Goal: Transaction & Acquisition: Purchase product/service

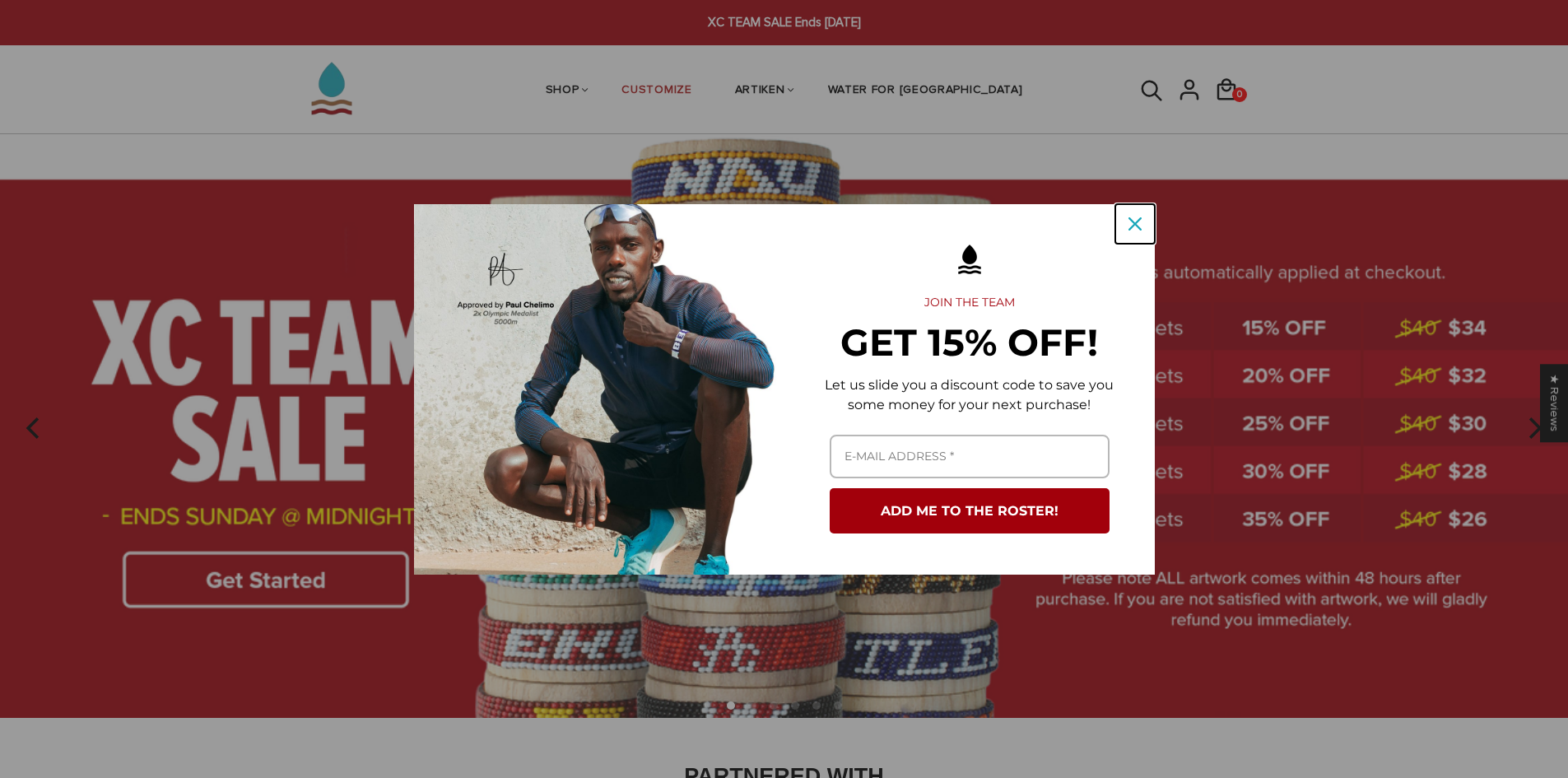
click at [1130, 227] on icon "close icon" at bounding box center [1135, 223] width 13 height 13
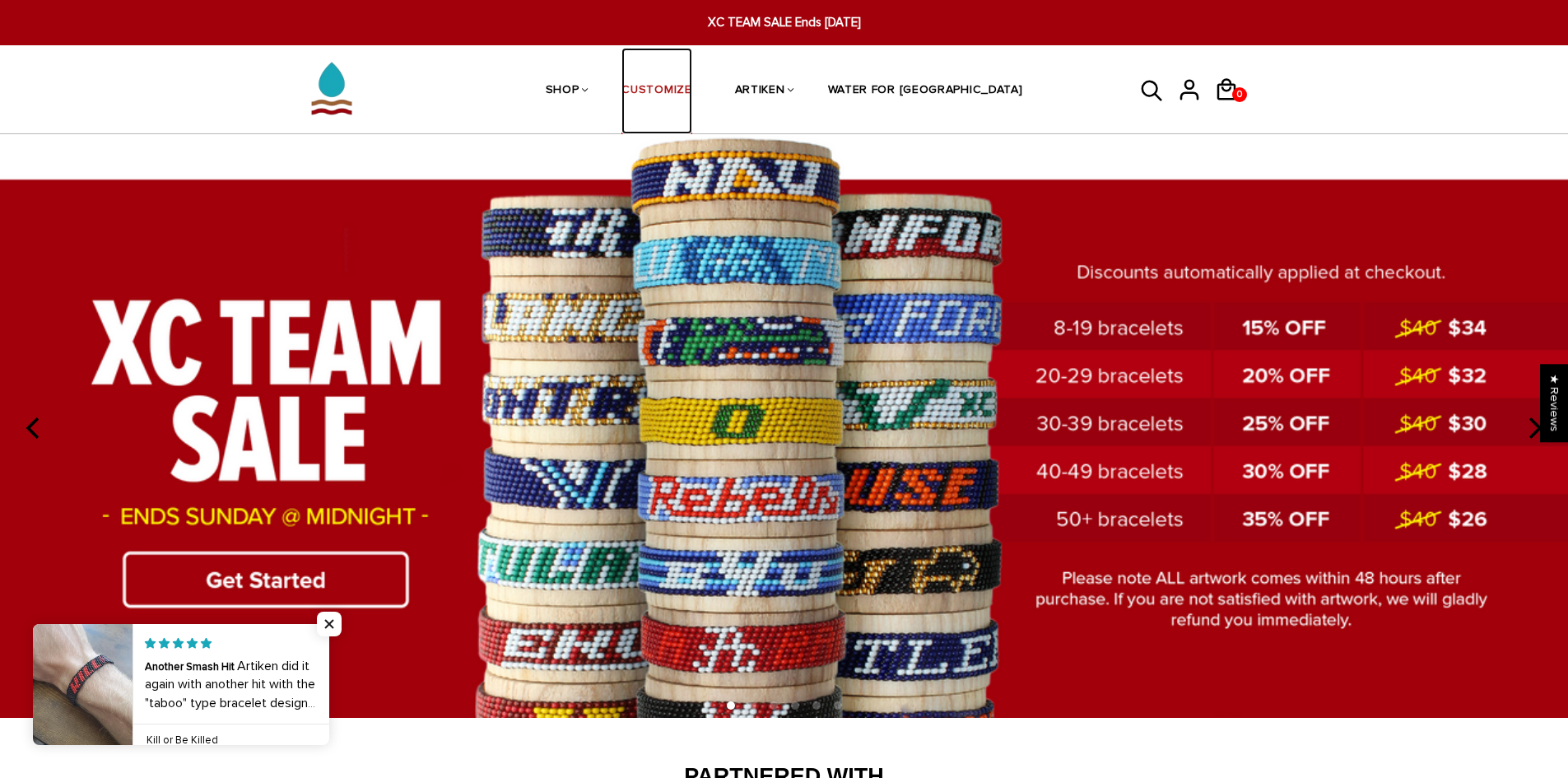
click at [692, 82] on link "CUSTOMIZE" at bounding box center [656, 91] width 70 height 88
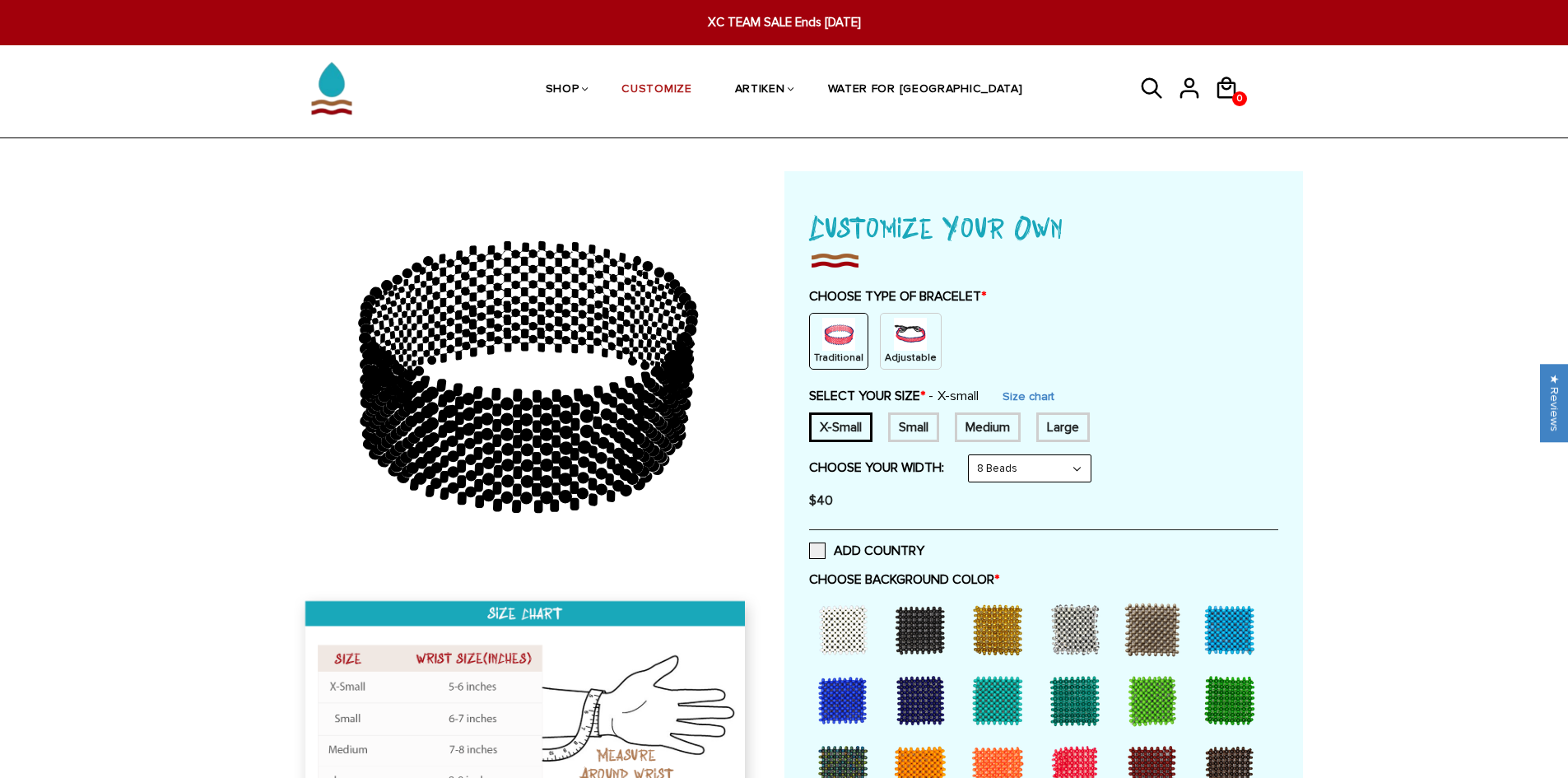
click at [833, 323] on img at bounding box center [838, 334] width 33 height 33
click at [912, 420] on div "Small" at bounding box center [914, 427] width 51 height 29
click at [964, 428] on div "Medium" at bounding box center [988, 427] width 66 height 29
click at [1054, 421] on div "Large" at bounding box center [1063, 427] width 53 height 29
click at [915, 420] on div "Small" at bounding box center [914, 427] width 51 height 29
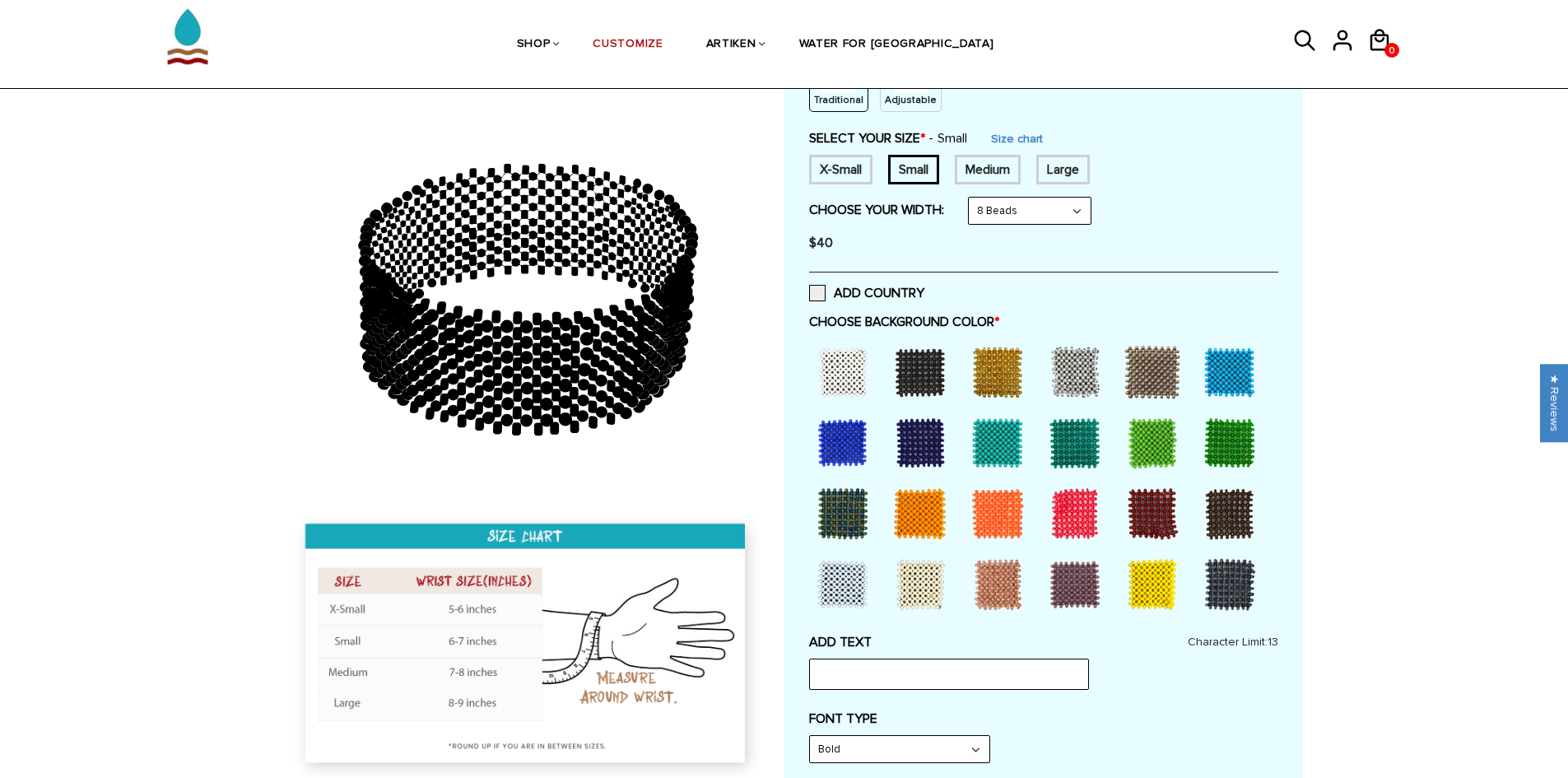
scroll to position [259, 0]
click at [1164, 529] on div at bounding box center [1153, 513] width 66 height 66
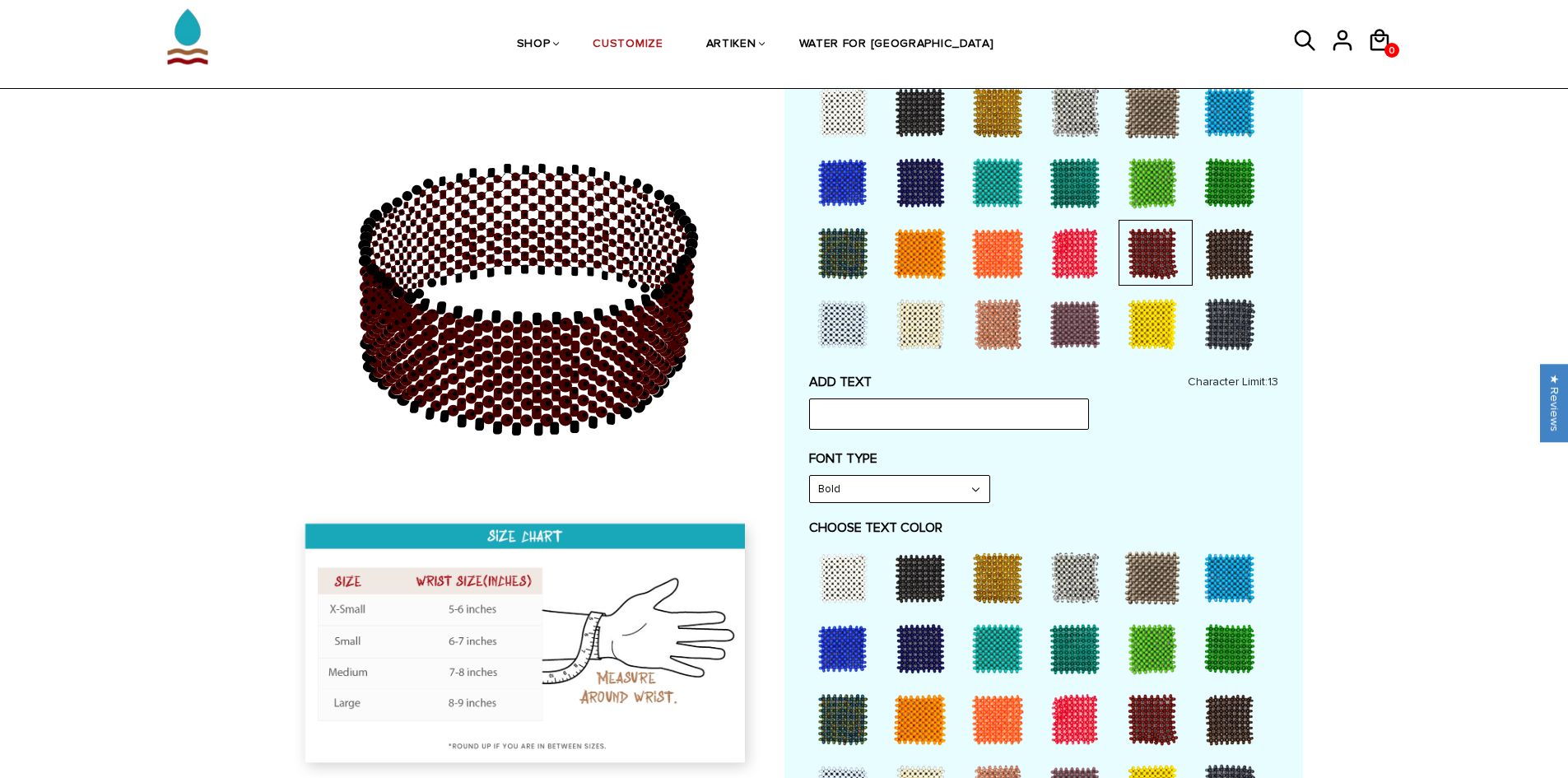
scroll to position [519, 0]
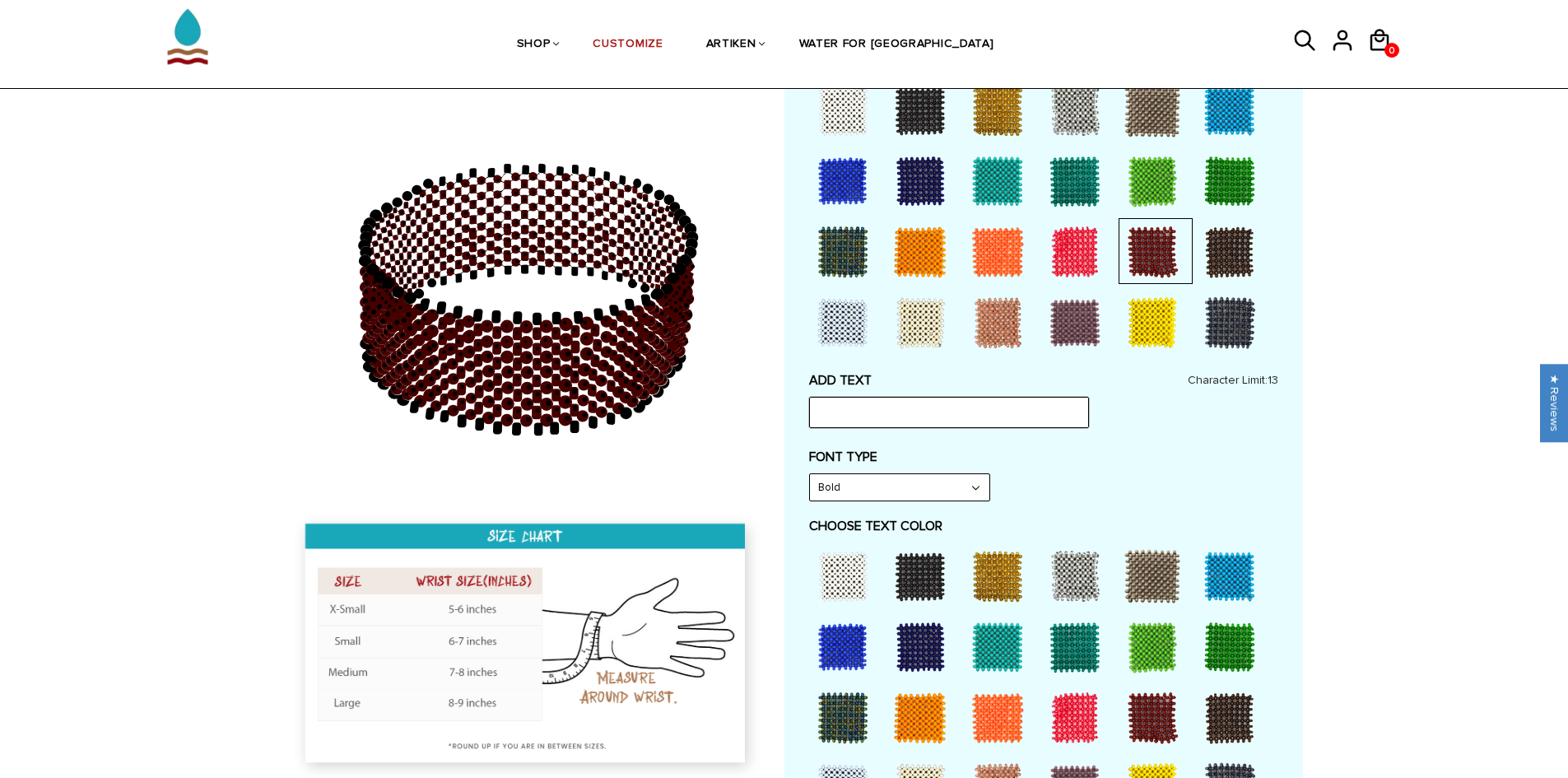
click at [912, 405] on input "text" at bounding box center [950, 412] width 280 height 31
type input "CHICO"
click at [1029, 491] on div "FONT TYPE Bold Bold" at bounding box center [1044, 474] width 470 height 52
click at [973, 486] on select "Bold" at bounding box center [899, 487] width 180 height 27
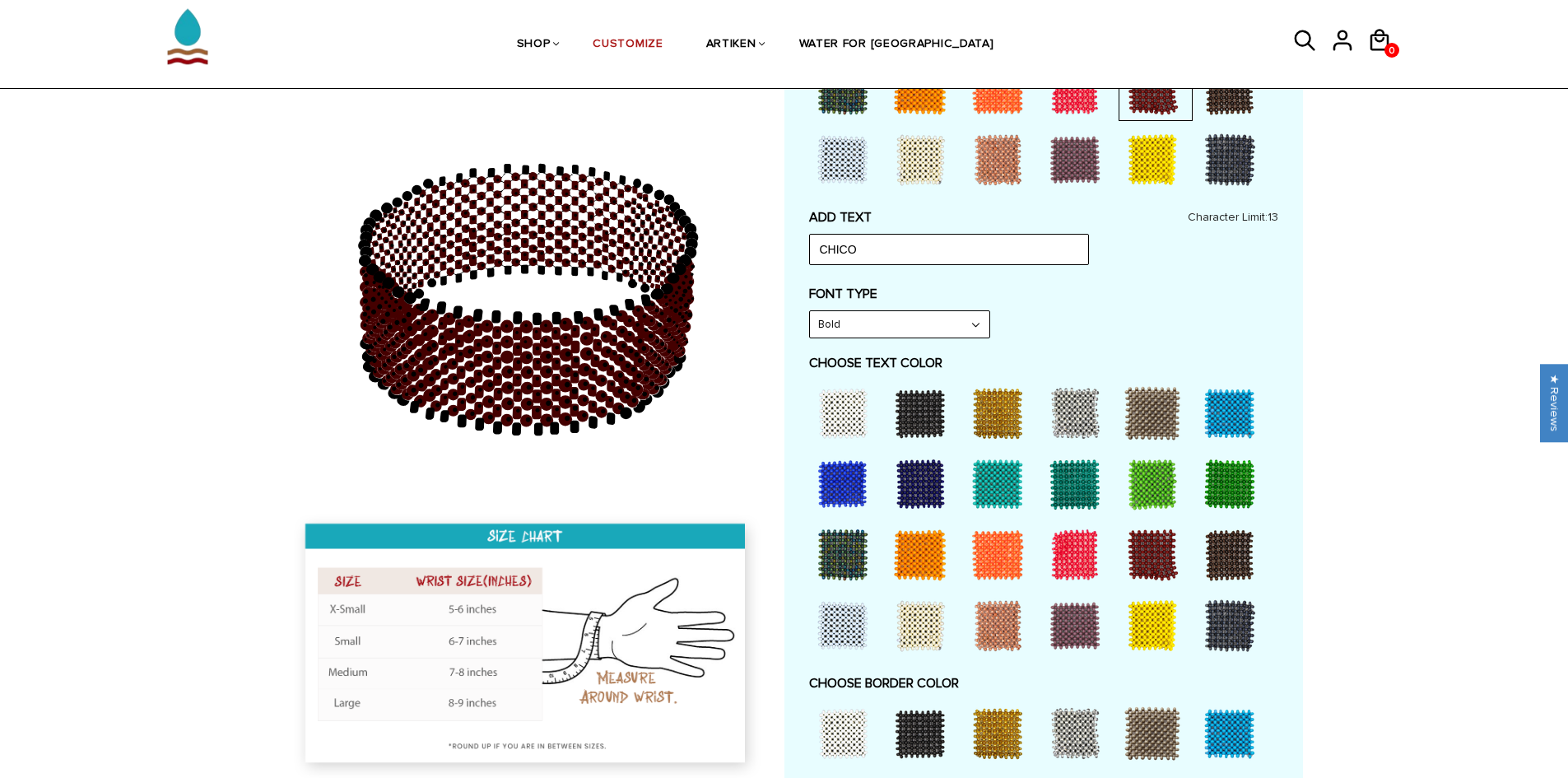
scroll to position [683, 0]
click at [1244, 548] on div at bounding box center [1230, 554] width 66 height 66
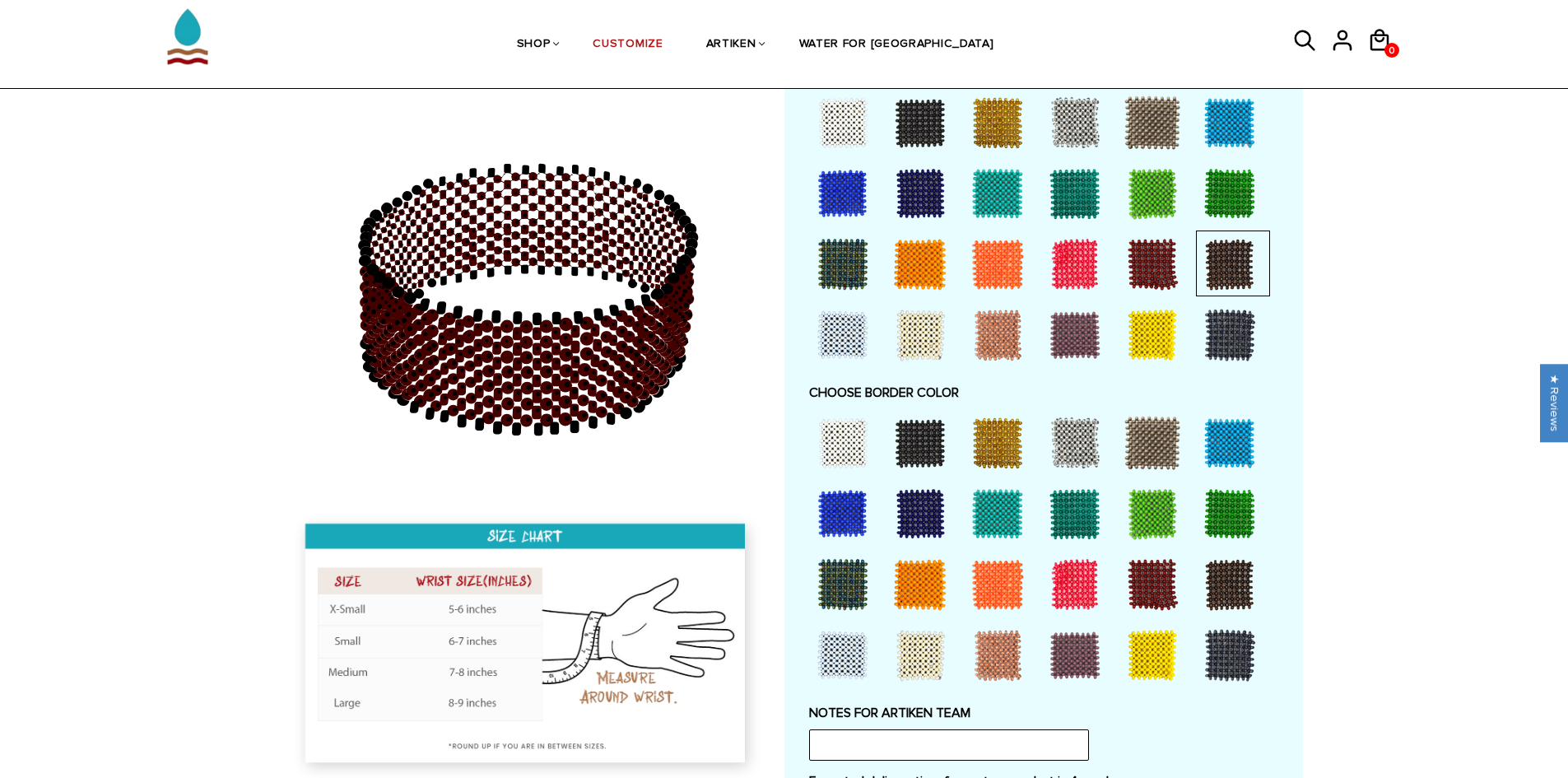
scroll to position [974, 0]
click at [921, 449] on div at bounding box center [920, 442] width 66 height 66
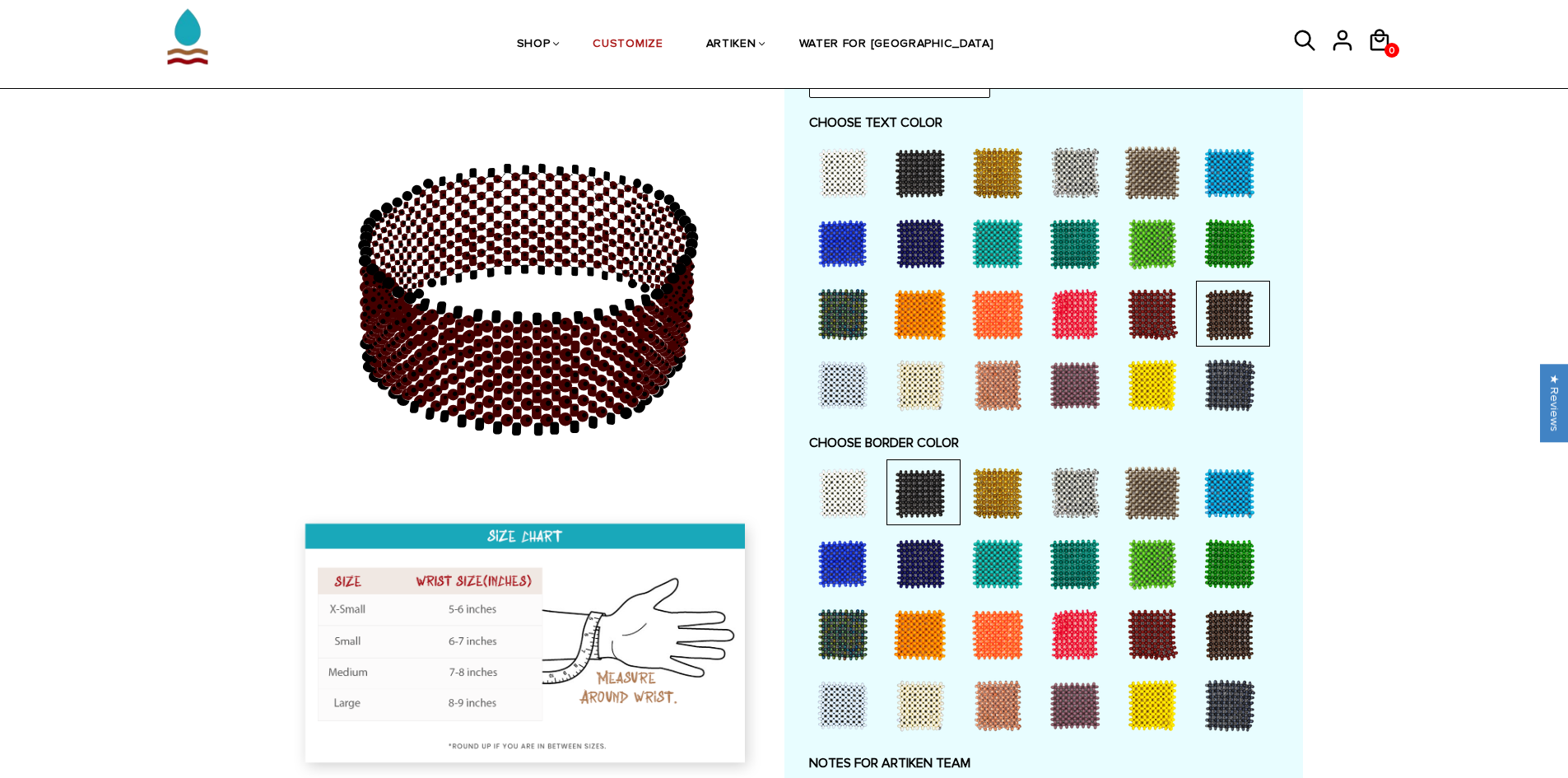
scroll to position [922, 0]
click at [854, 171] on div at bounding box center [842, 174] width 66 height 66
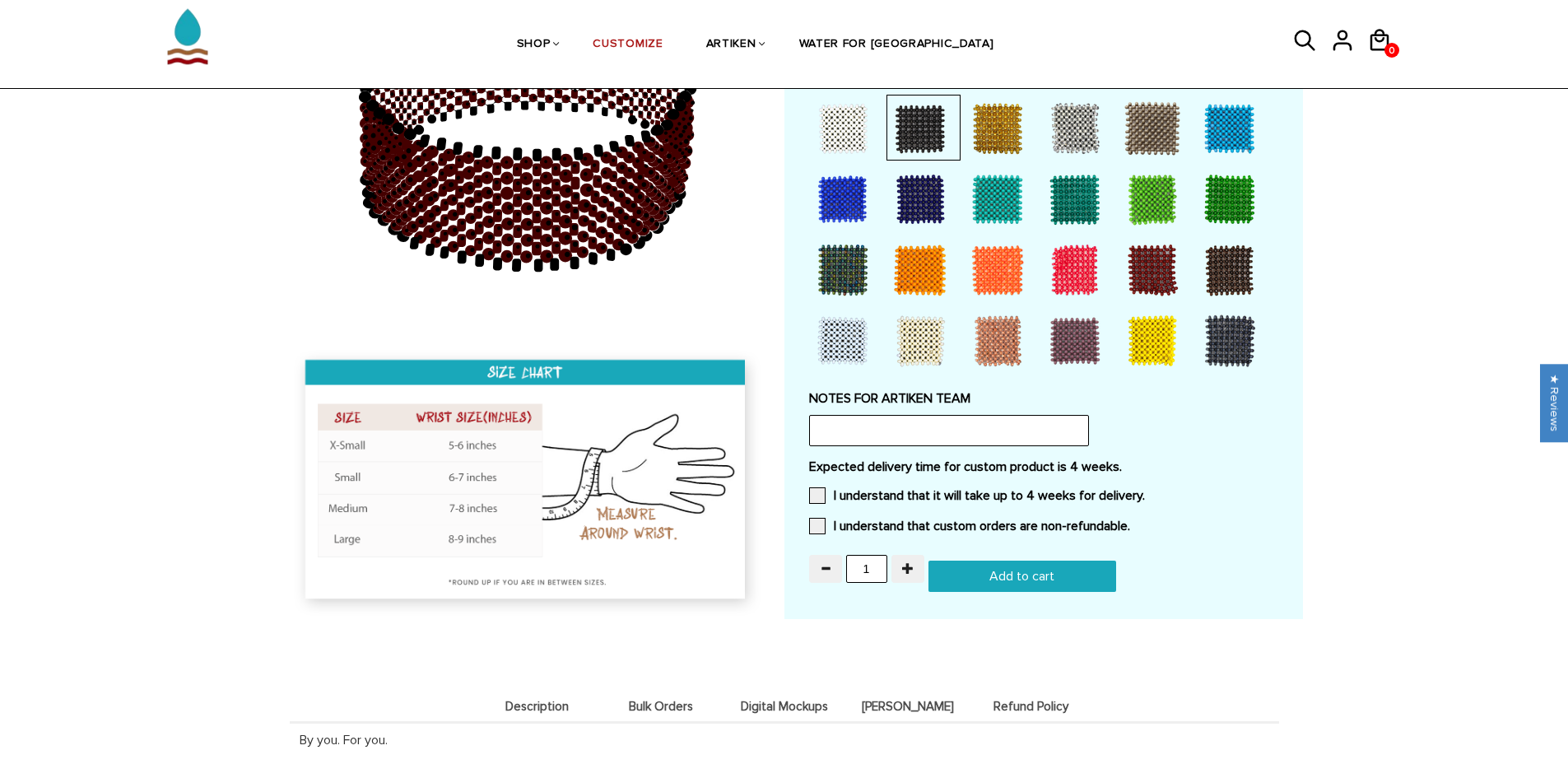
scroll to position [1708, 0]
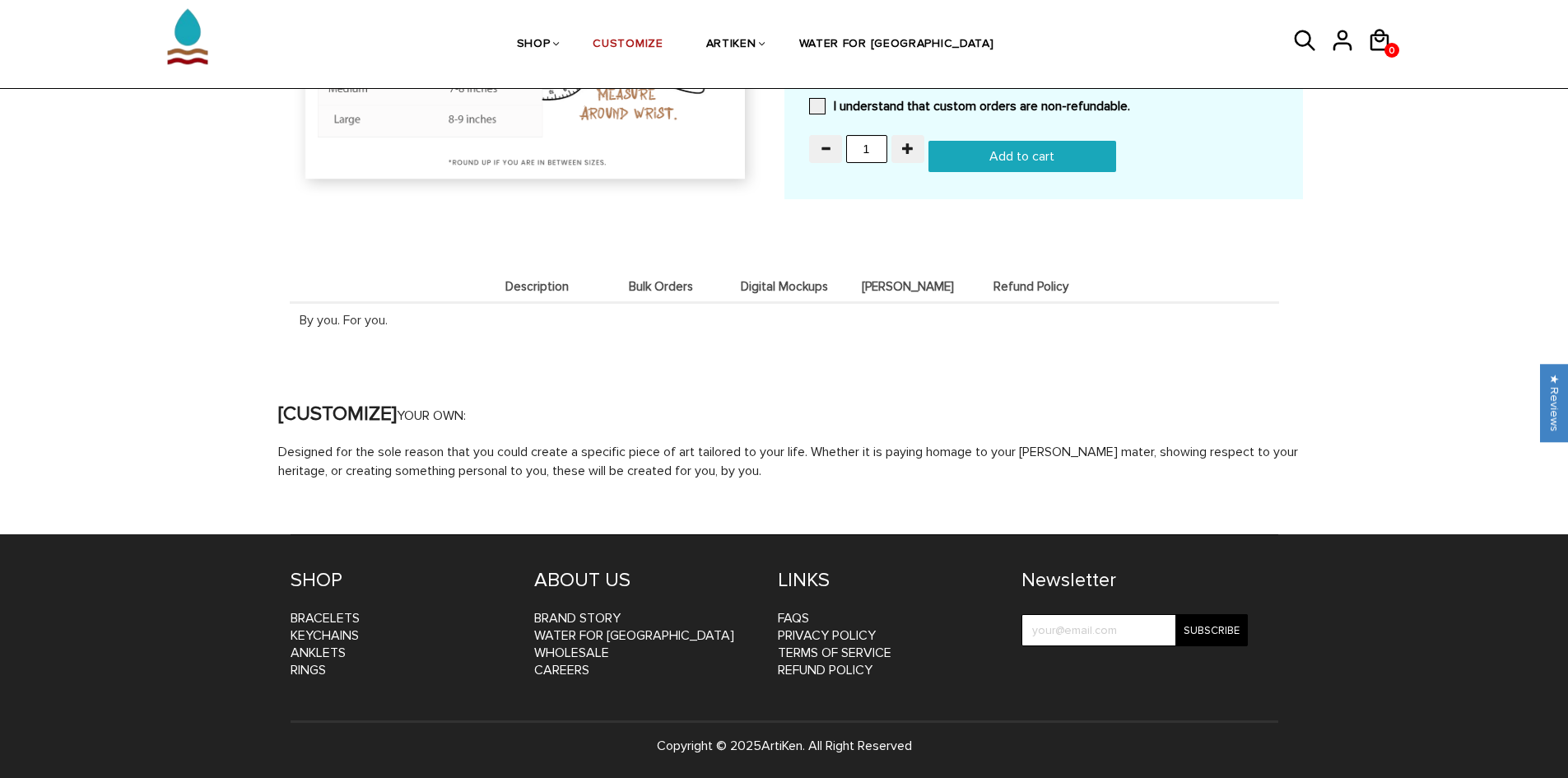
click at [815, 286] on span "Digital Mockups" at bounding box center [785, 287] width 115 height 14
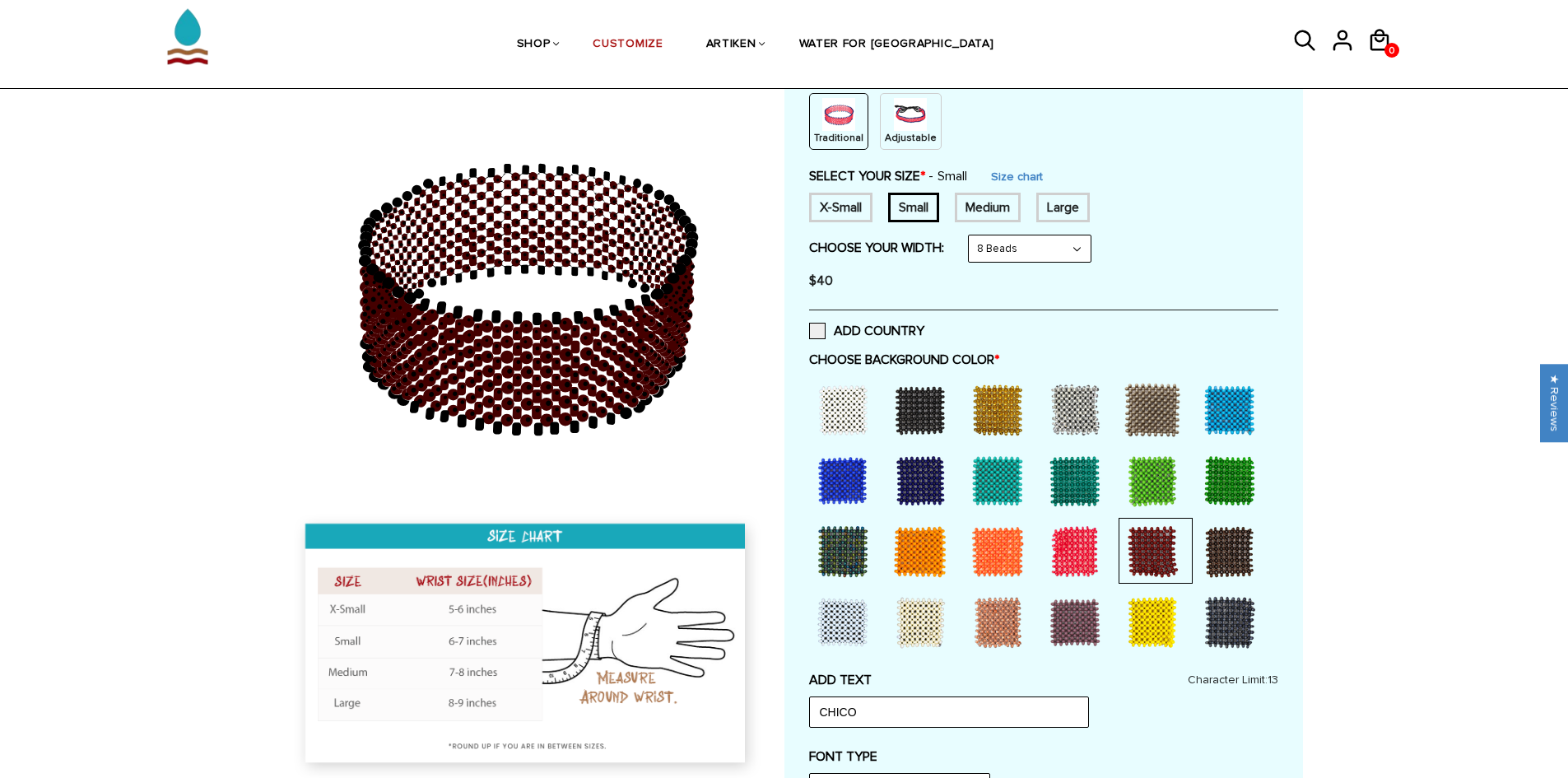
scroll to position [0, 0]
